Goal: Transaction & Acquisition: Purchase product/service

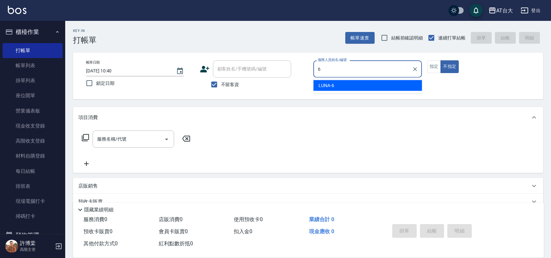
type input "LUNA-6"
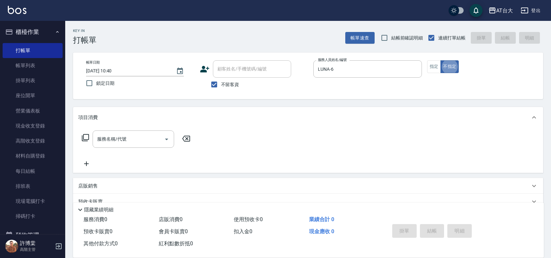
type button "false"
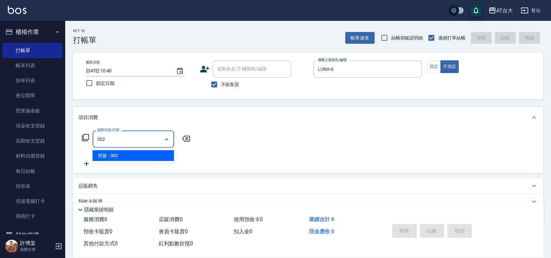
type input "剪髮(302)"
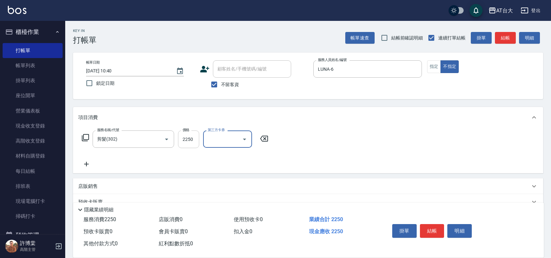
click at [191, 141] on input "2250" at bounding box center [188, 139] width 21 height 18
type input "250"
click at [430, 234] on button "結帳" at bounding box center [432, 231] width 24 height 14
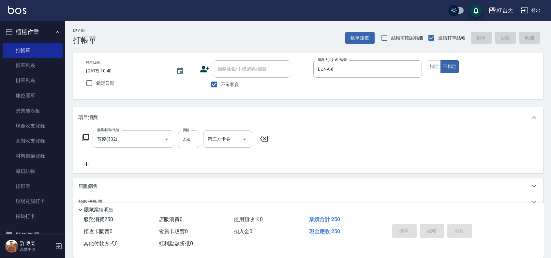
type input "[DATE] 11:33"
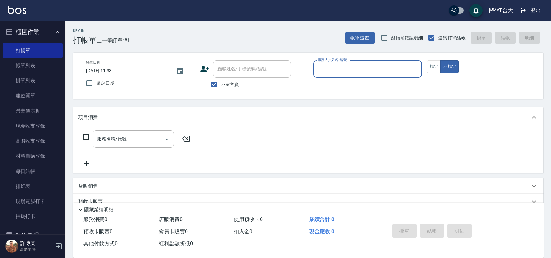
click at [377, 71] on input "服務人員姓名/編號" at bounding box center [367, 68] width 103 height 11
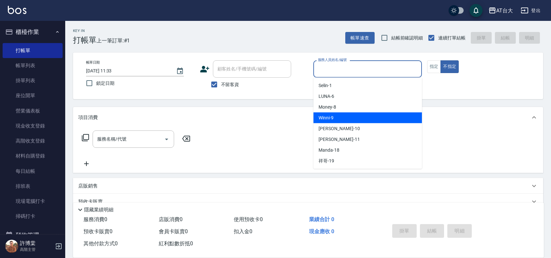
click at [393, 118] on div "Winni -9" at bounding box center [367, 118] width 109 height 11
type input "Winni-9"
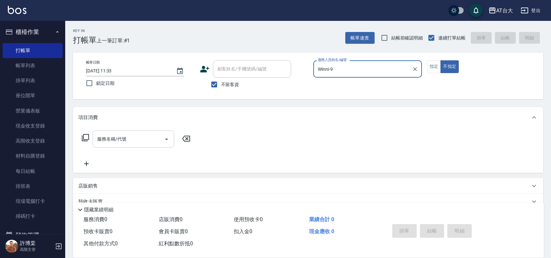
click at [113, 140] on div "服務名稱/代號 服務名稱/代號" at bounding box center [134, 138] width 82 height 17
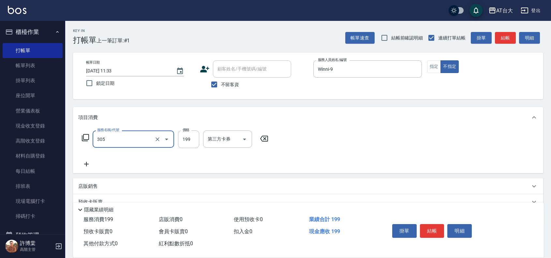
type input "剪髮(305)"
type input "250"
click at [432, 230] on button "結帳" at bounding box center [432, 231] width 24 height 14
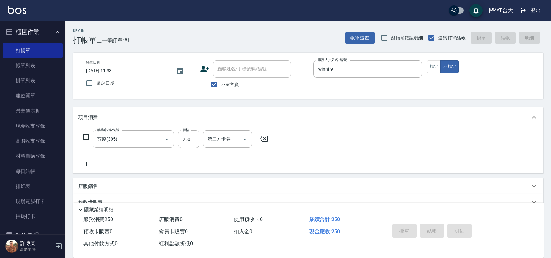
type input "[DATE] 11:50"
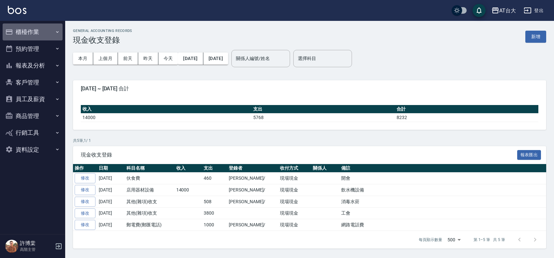
click at [41, 31] on button "櫃檯作業" at bounding box center [33, 31] width 60 height 17
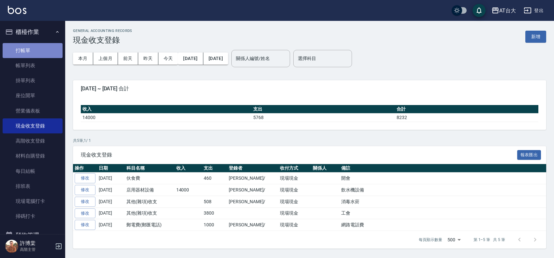
click at [36, 48] on link "打帳單" at bounding box center [33, 50] width 60 height 15
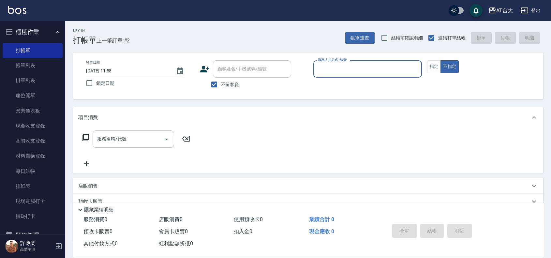
click at [351, 66] on input "服務人員姓名/編號" at bounding box center [367, 68] width 103 height 11
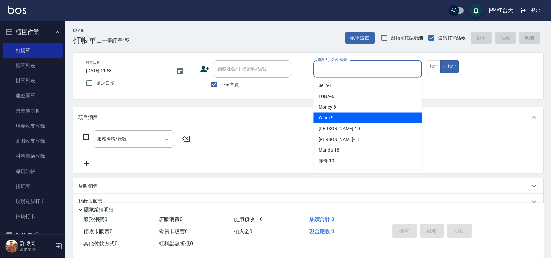
click at [377, 113] on div "Winni -9" at bounding box center [367, 118] width 109 height 11
type input "Winni-9"
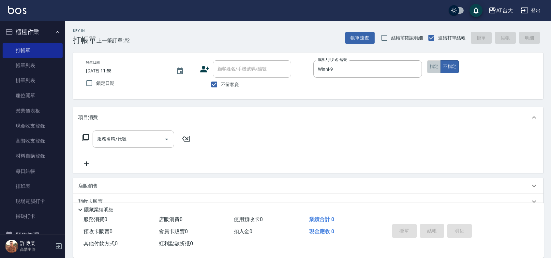
click at [429, 71] on button "指定" at bounding box center [434, 66] width 14 height 13
drag, startPoint x: 142, startPoint y: 137, endPoint x: 144, endPoint y: 134, distance: 4.3
click at [143, 136] on input "服務名稱/代號" at bounding box center [129, 138] width 66 height 11
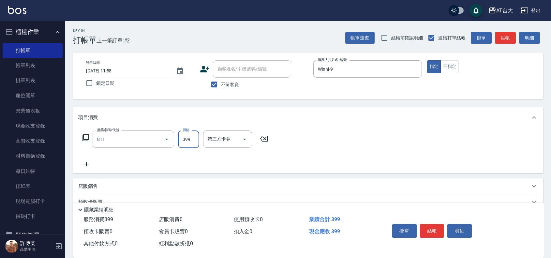
type input "洗+剪(811)"
type input "599"
click at [425, 227] on button "結帳" at bounding box center [432, 231] width 24 height 14
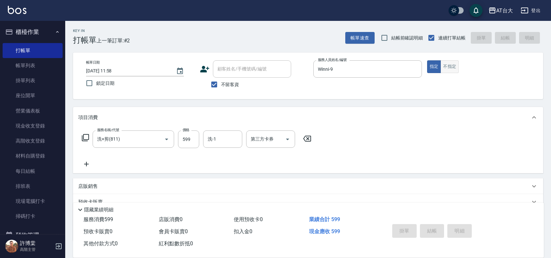
type input "2025/08/17 12:56"
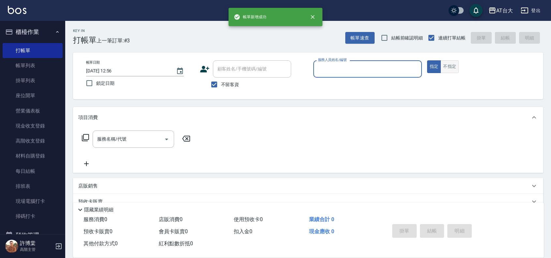
click at [453, 64] on button "不指定" at bounding box center [450, 66] width 18 height 13
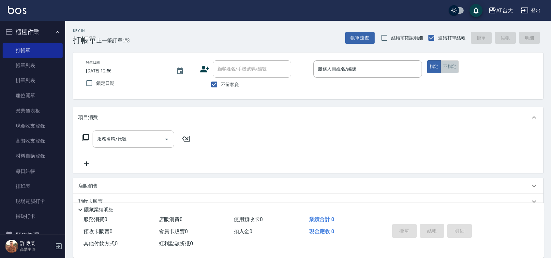
click at [449, 64] on button "不指定" at bounding box center [450, 66] width 18 height 13
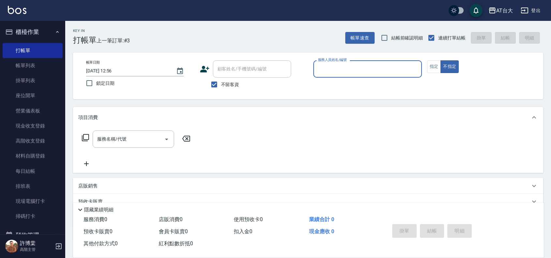
click at [352, 71] on input "服務人員姓名/編號" at bounding box center [367, 68] width 103 height 11
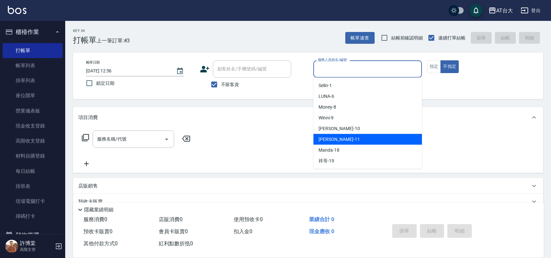
click at [347, 139] on div "Yvonne -11" at bounding box center [367, 139] width 109 height 11
type input "Yvonne-11"
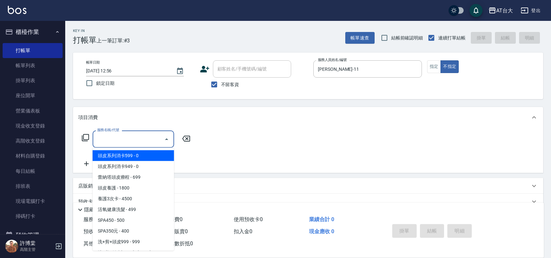
click at [144, 144] on input "服務名稱/代號" at bounding box center [129, 138] width 66 height 11
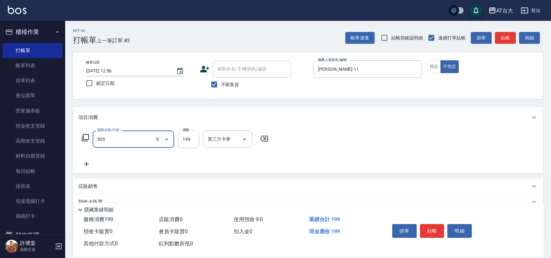
type input "剪髮(305)"
type input "250"
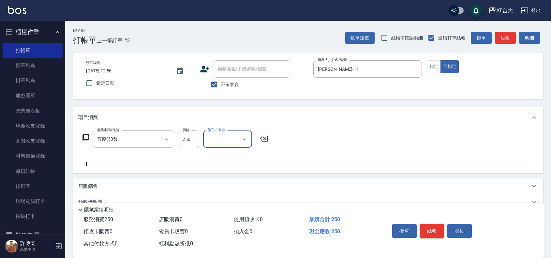
click at [429, 226] on button "結帳" at bounding box center [432, 231] width 24 height 14
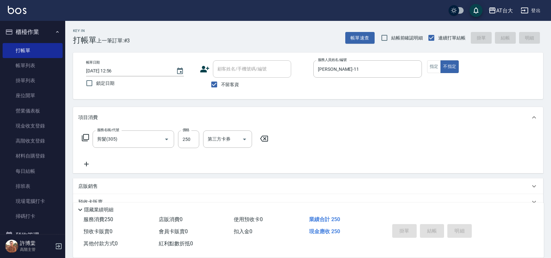
type input "2025/08/17 13:18"
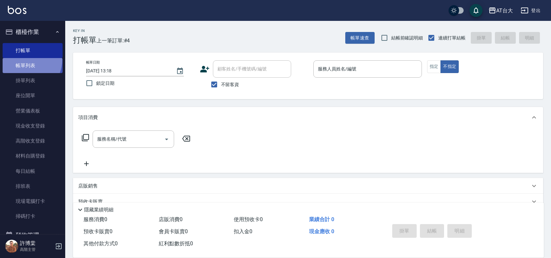
click at [22, 59] on link "帳單列表" at bounding box center [33, 65] width 60 height 15
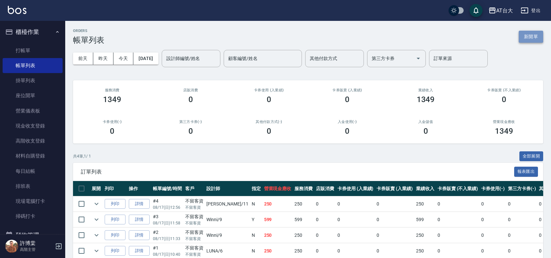
click at [535, 39] on button "新開單" at bounding box center [531, 37] width 24 height 12
